Goal: Find specific page/section

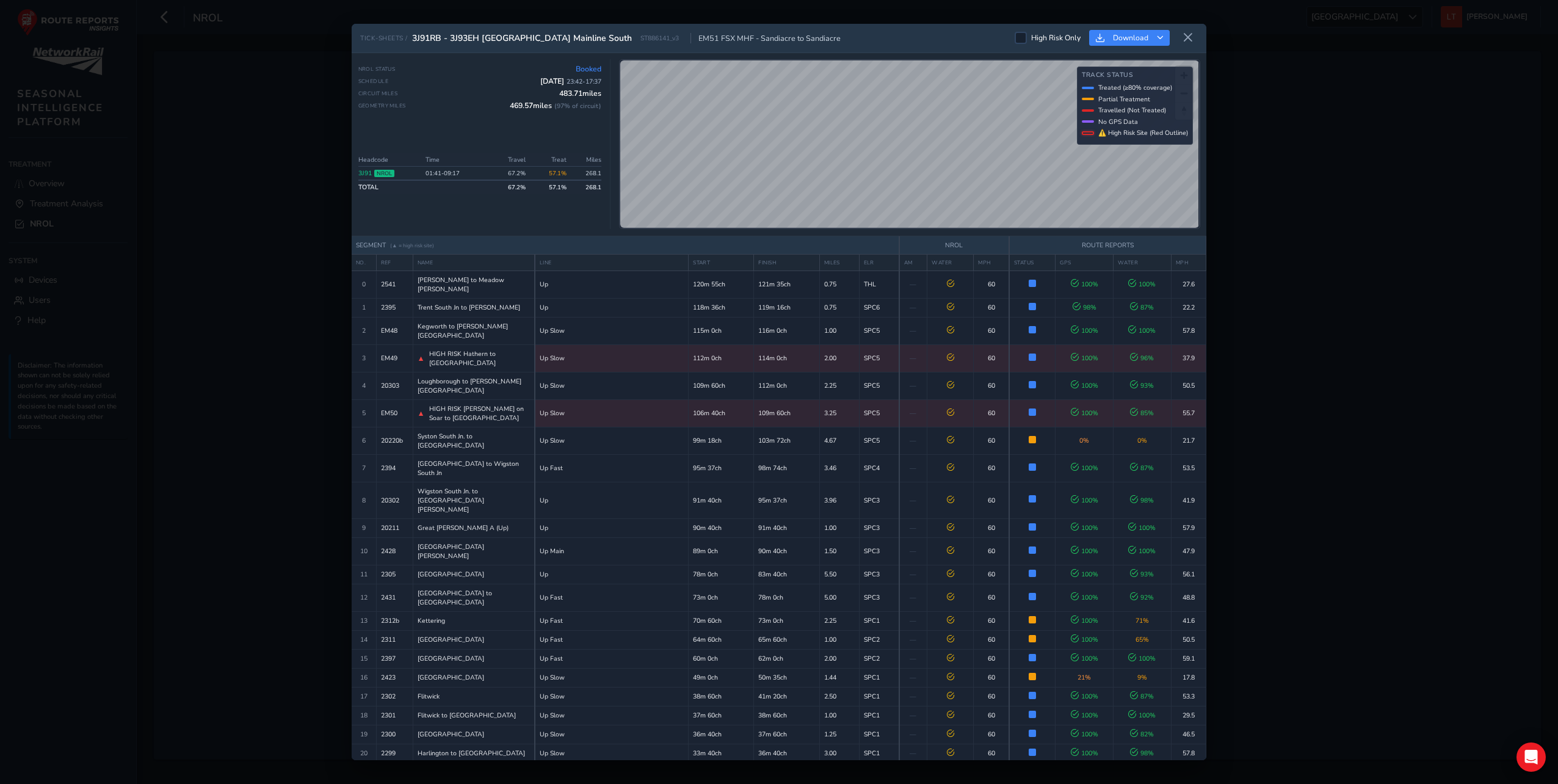
scroll to position [1965, 0]
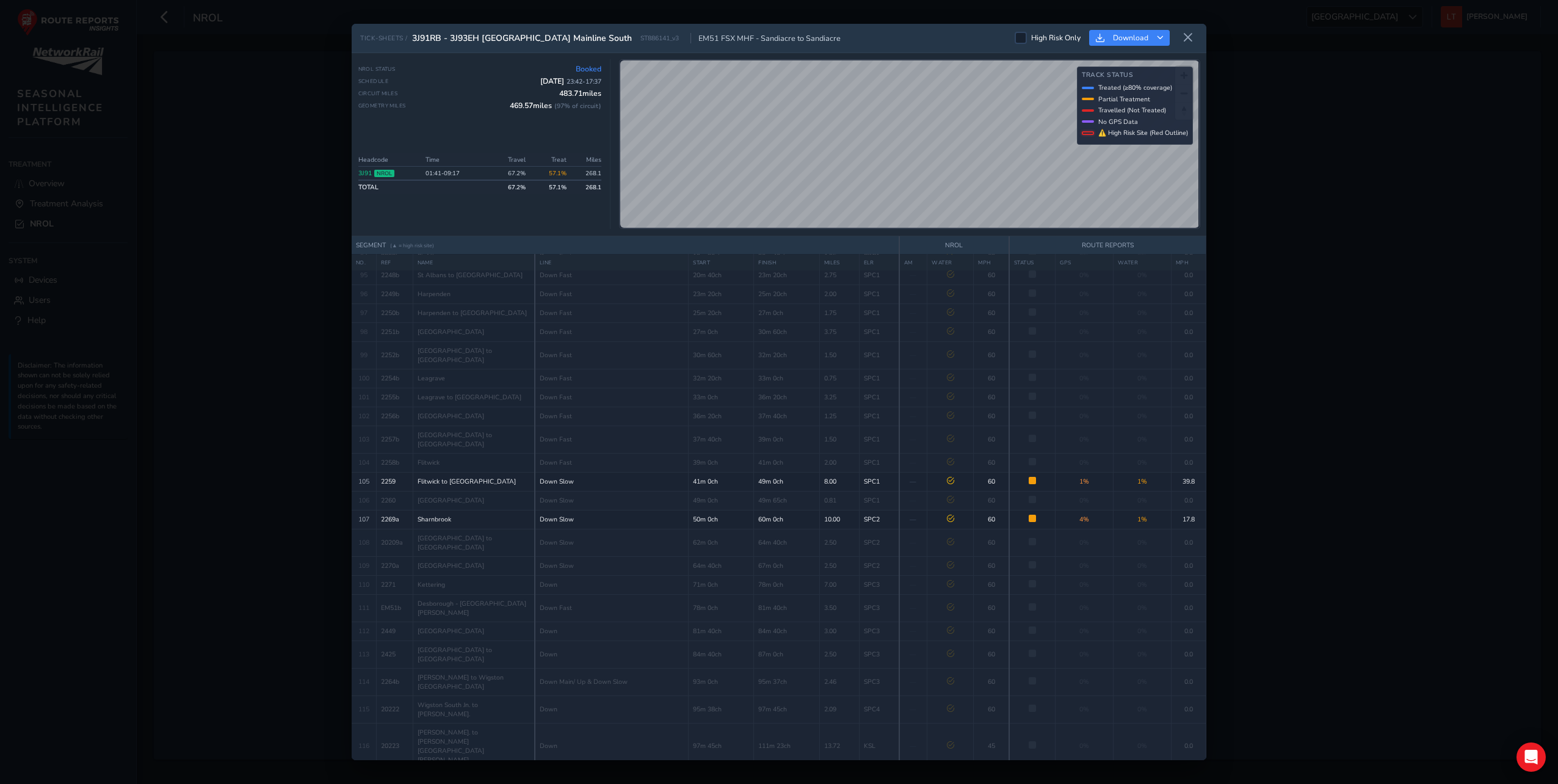
click at [1185, 34] on icon at bounding box center [1188, 38] width 11 height 11
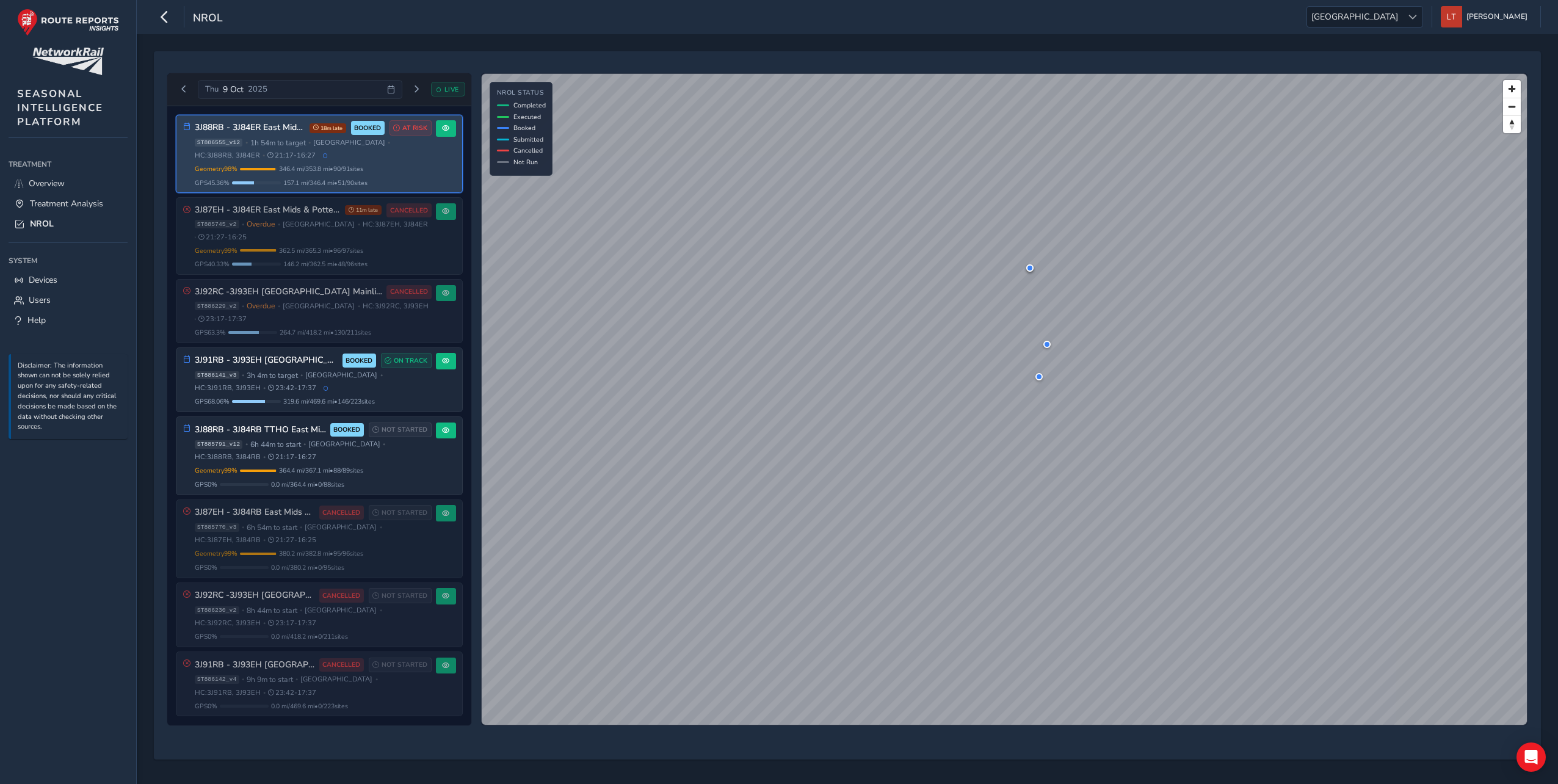
click at [414, 154] on div "ST886555_v12 • 1h 54m to target • [GEOGRAPHIC_DATA] • HC: 3J88RB, 3J84ER • 21:1…" at bounding box center [313, 149] width 237 height 23
click at [442, 125] on span at bounding box center [446, 128] width 8 height 8
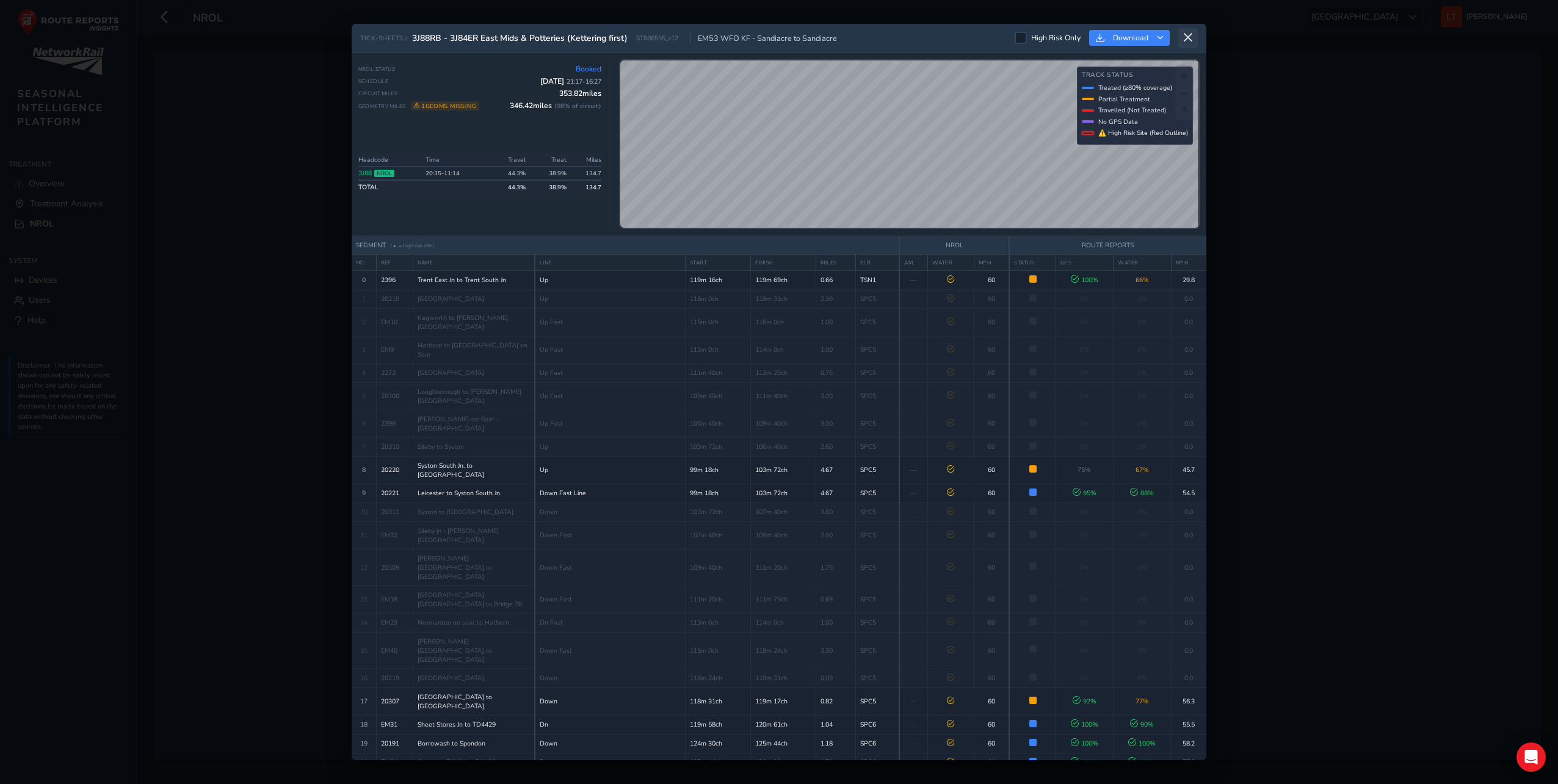
click at [1192, 38] on icon at bounding box center [1188, 38] width 11 height 11
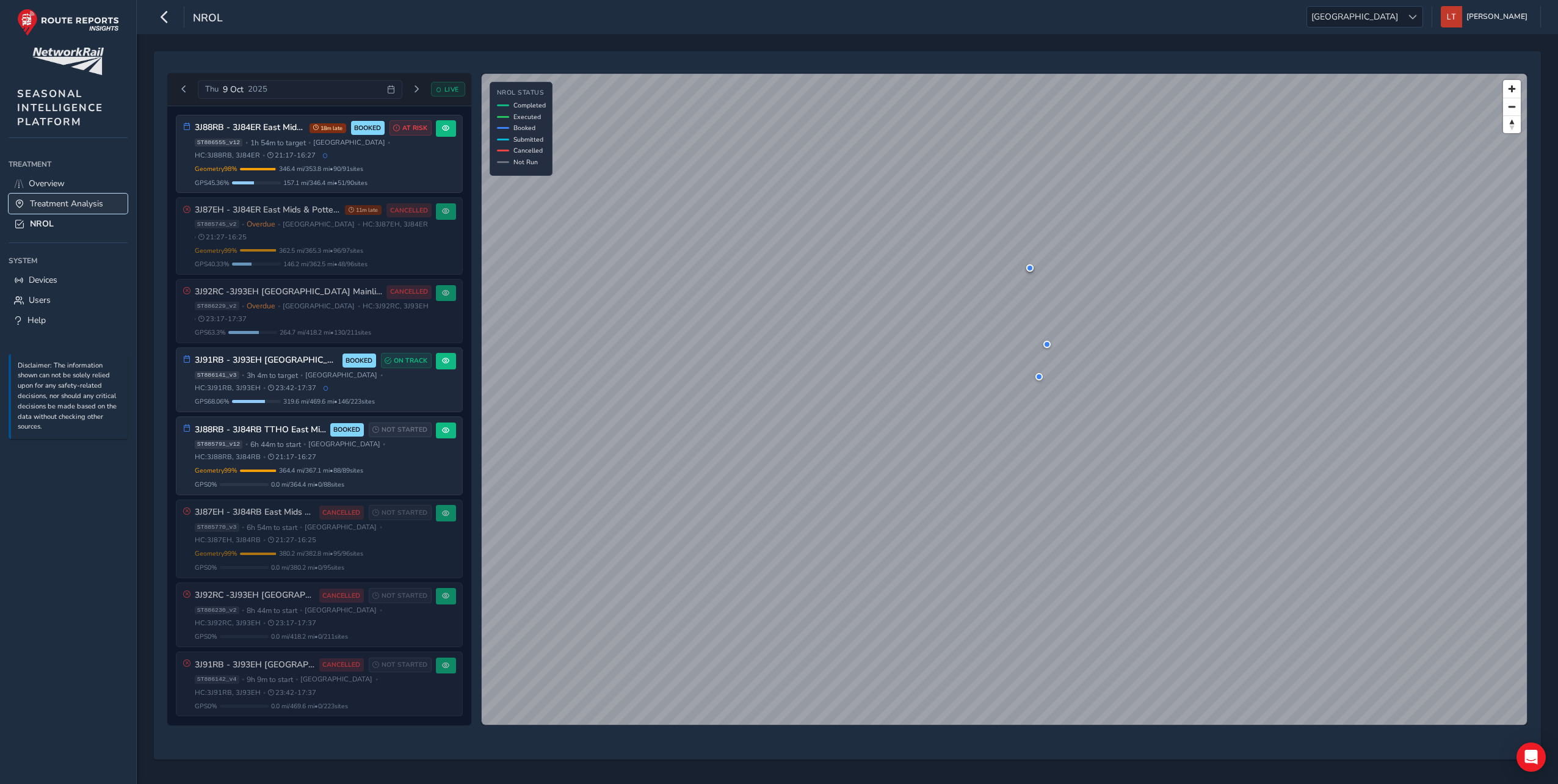
click at [70, 210] on link "Treatment Analysis" at bounding box center [68, 203] width 119 height 20
